Goal: Task Accomplishment & Management: Use online tool/utility

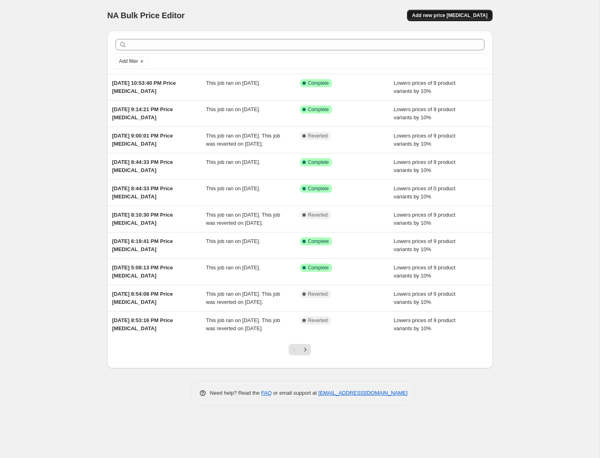
click at [473, 14] on span "Add new price [MEDICAL_DATA]" at bounding box center [449, 15] width 75 height 6
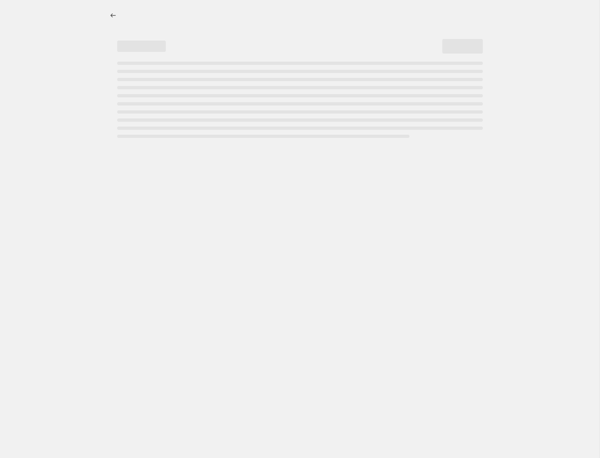
select select "percentage"
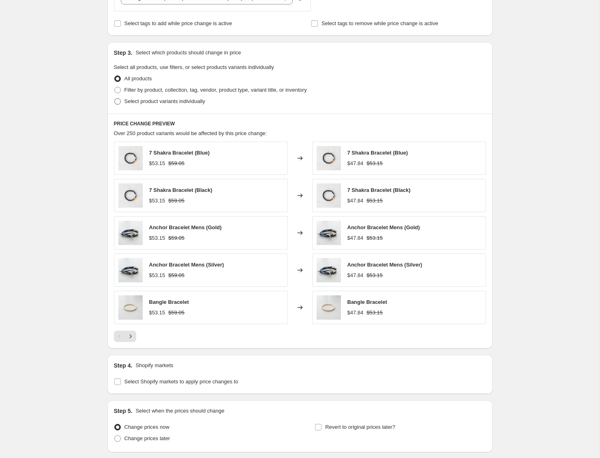
scroll to position [398, 0]
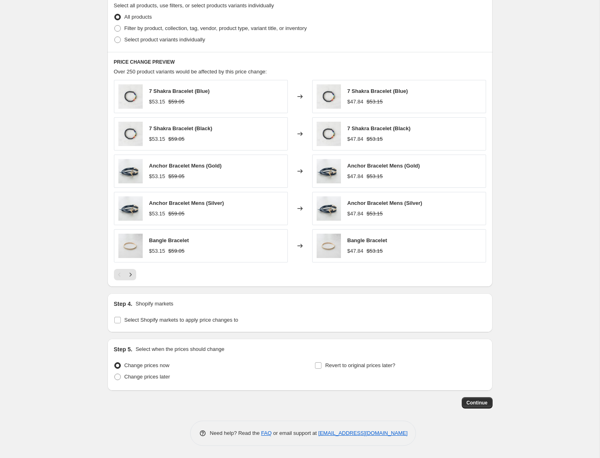
drag, startPoint x: 191, startPoint y: 323, endPoint x: 152, endPoint y: 311, distance: 41.5
click at [191, 323] on span "Select Shopify markets to apply price changes to" at bounding box center [181, 320] width 114 height 8
click at [121, 323] on input "Select Shopify markets to apply price changes to" at bounding box center [117, 320] width 6 height 6
checkbox input "true"
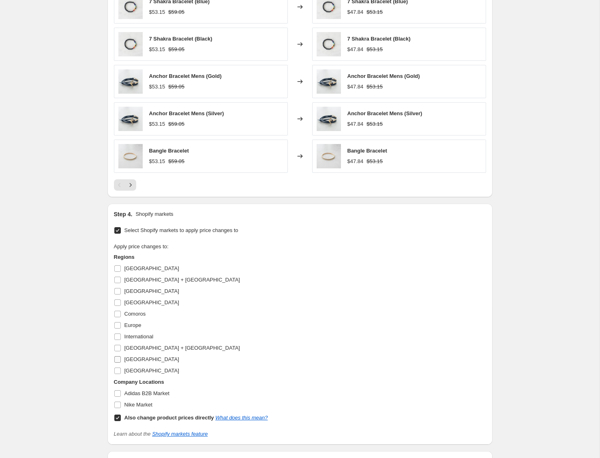
scroll to position [522, 0]
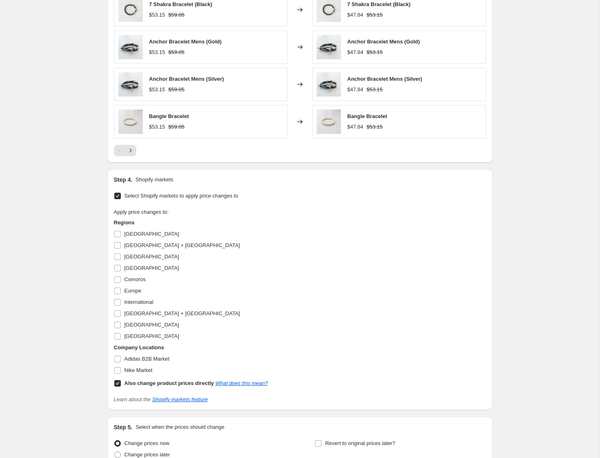
click at [143, 381] on b "Also change product prices directly" at bounding box center [169, 383] width 90 height 6
click at [121, 381] on input "Also change product prices directly What does this mean?" at bounding box center [117, 383] width 6 height 6
checkbox input "false"
click at [148, 321] on span "[GEOGRAPHIC_DATA]" at bounding box center [151, 325] width 55 height 8
click at [121, 321] on input "[GEOGRAPHIC_DATA]" at bounding box center [117, 324] width 6 height 6
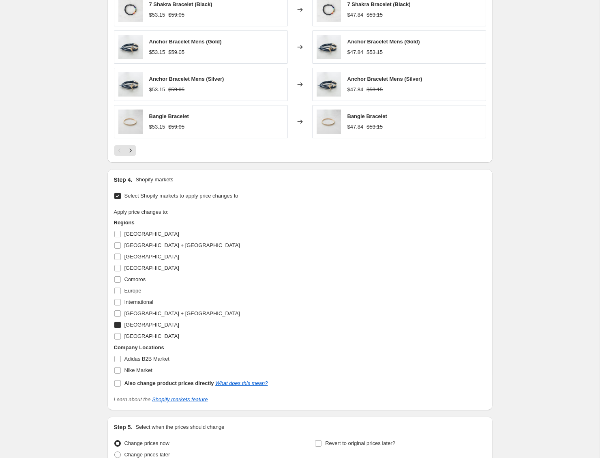
checkbox input "true"
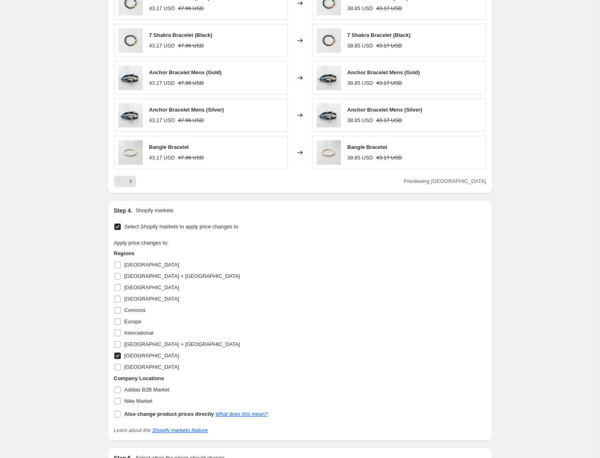
scroll to position [488, 0]
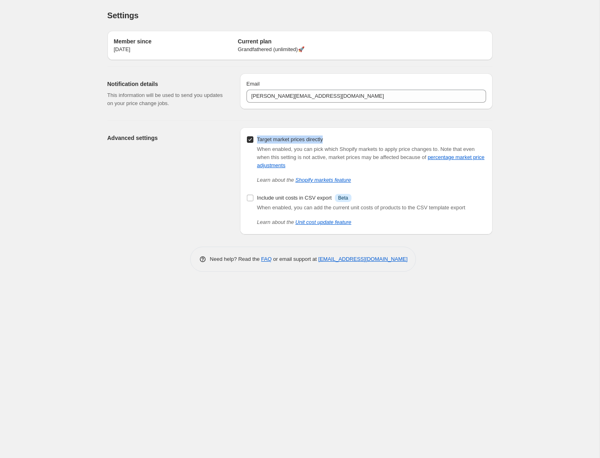
drag, startPoint x: 258, startPoint y: 141, endPoint x: 358, endPoint y: 142, distance: 100.1
click at [358, 142] on div "Target market prices directly When enabled, you can pick which Shopify markets …" at bounding box center [366, 159] width 240 height 50
copy span "Target market prices directly"
